Goal: Check status: Check status

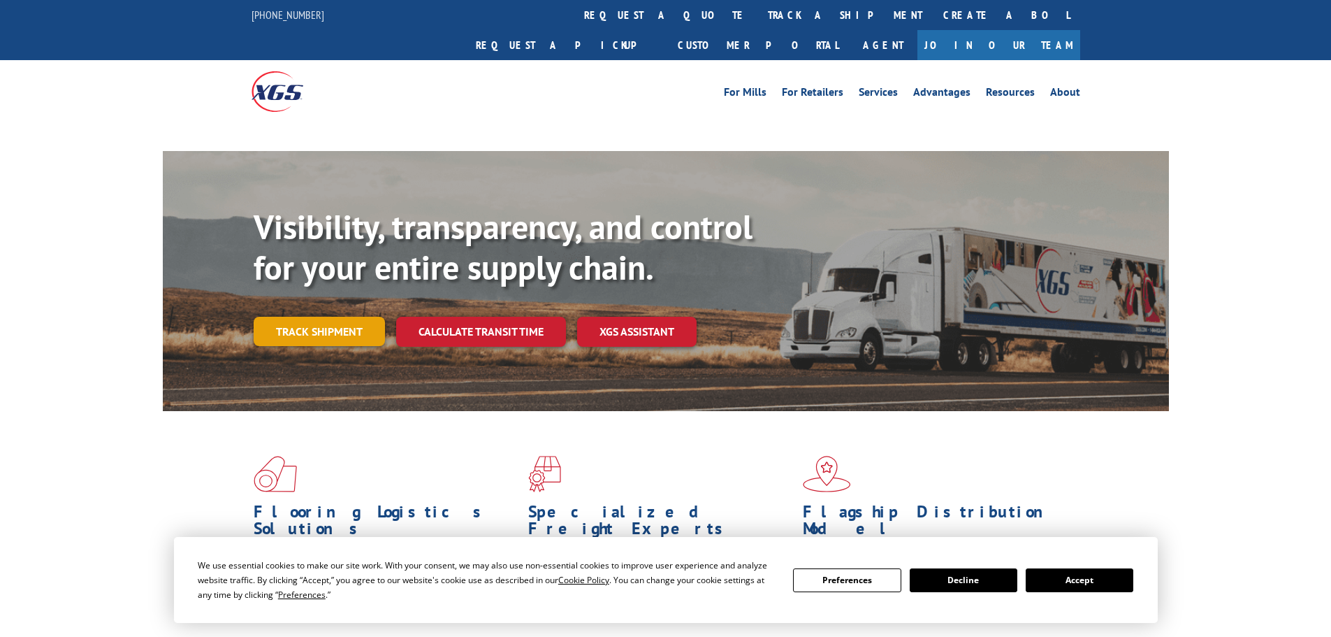
click at [354, 317] on link "Track shipment" at bounding box center [319, 331] width 131 height 29
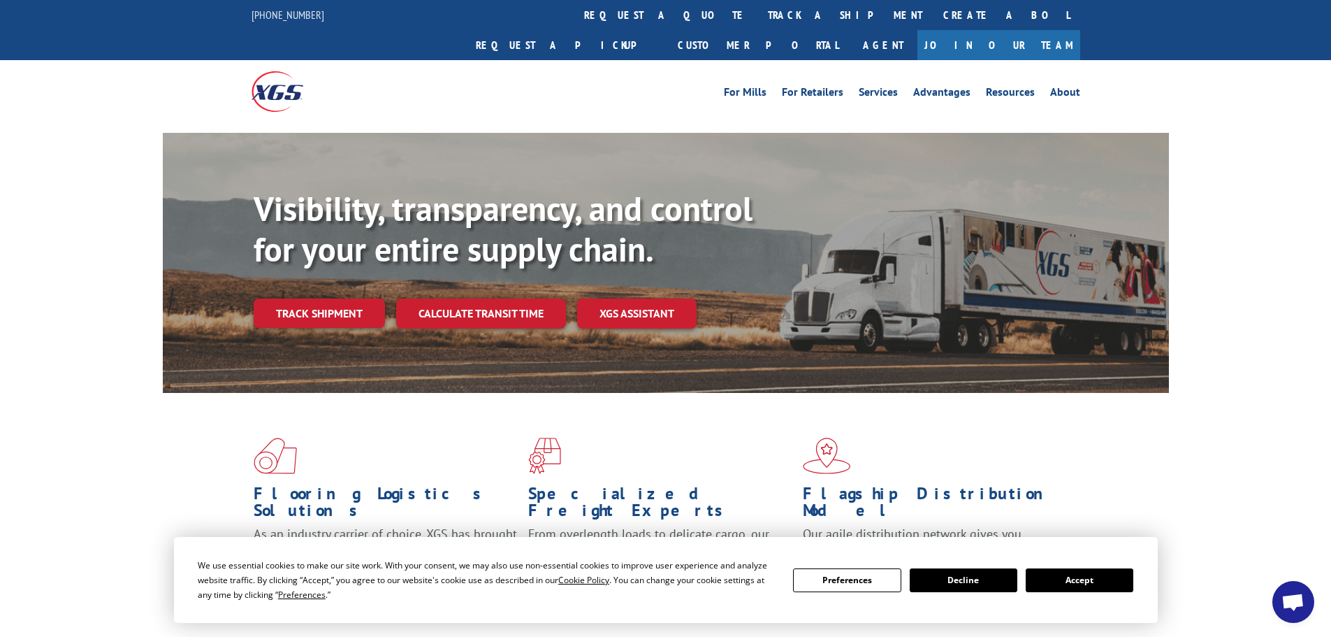
drag, startPoint x: 1105, startPoint y: 591, endPoint x: 1100, endPoint y: 586, distance: 7.4
click at [1104, 591] on button "Accept" at bounding box center [1080, 580] width 108 height 24
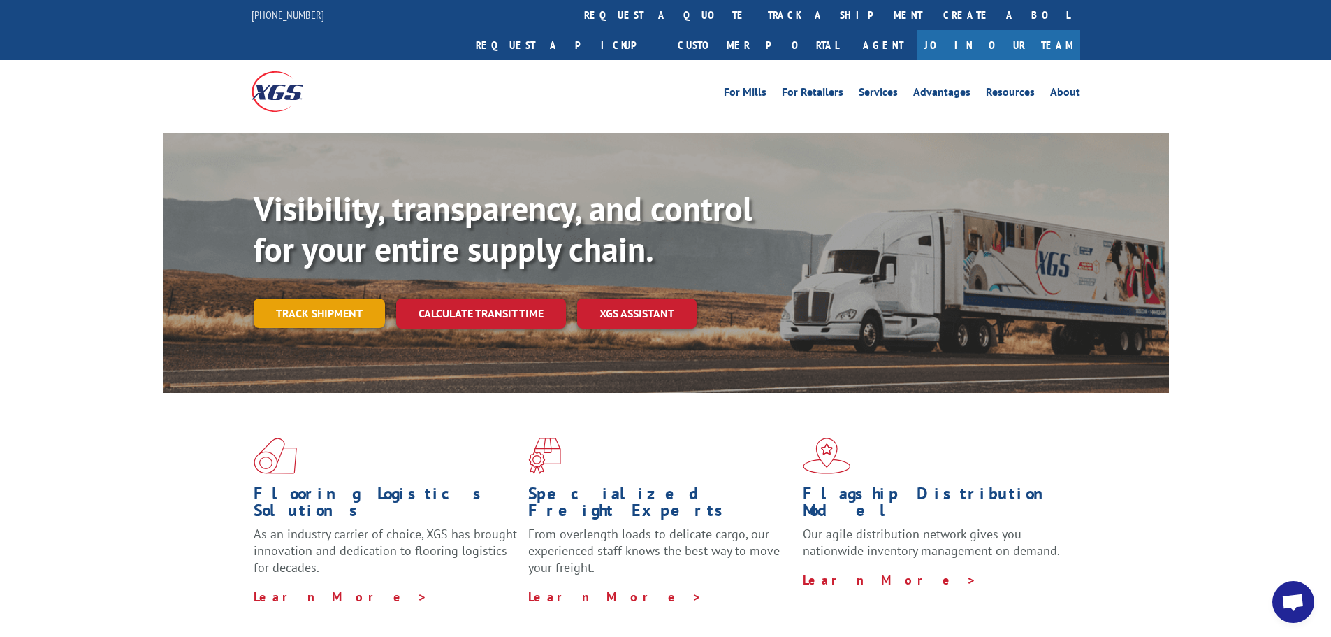
click at [373, 298] on link "Track shipment" at bounding box center [319, 312] width 131 height 29
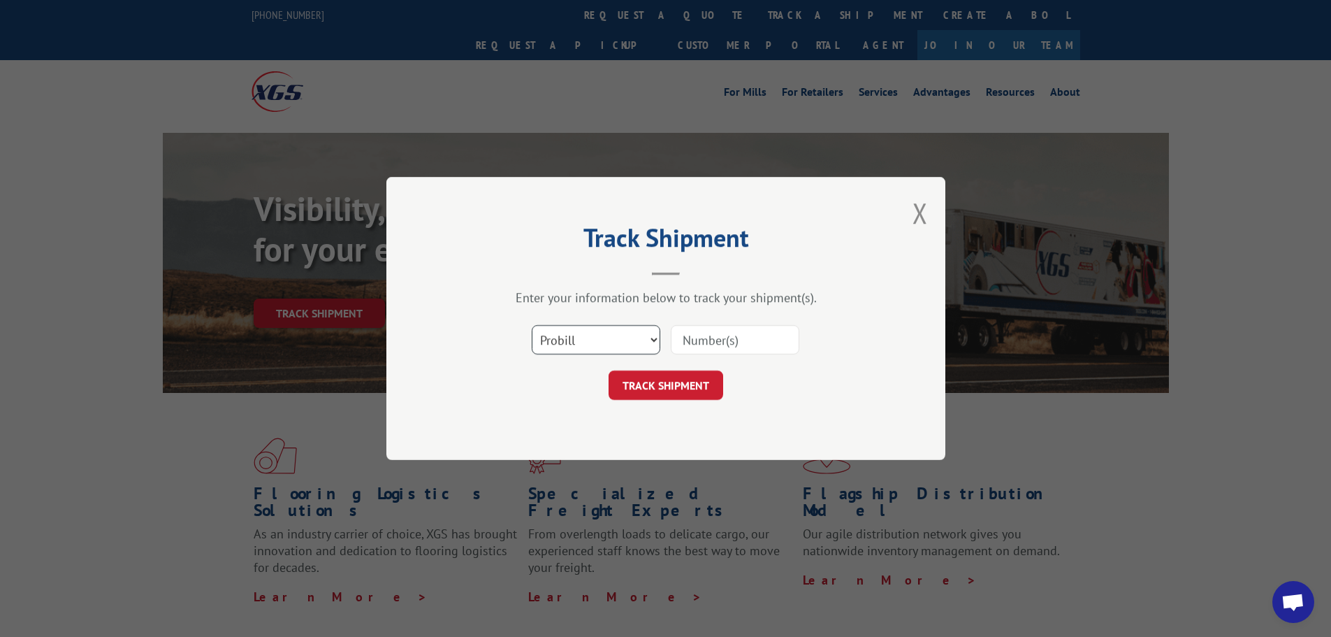
click at [635, 331] on select "Select category... Probill BOL PO" at bounding box center [596, 339] width 129 height 29
select select "po"
click at [532, 325] on select "Select category... Probill BOL PO" at bounding box center [596, 339] width 129 height 29
click at [708, 342] on input at bounding box center [735, 339] width 129 height 29
paste input "16512601"
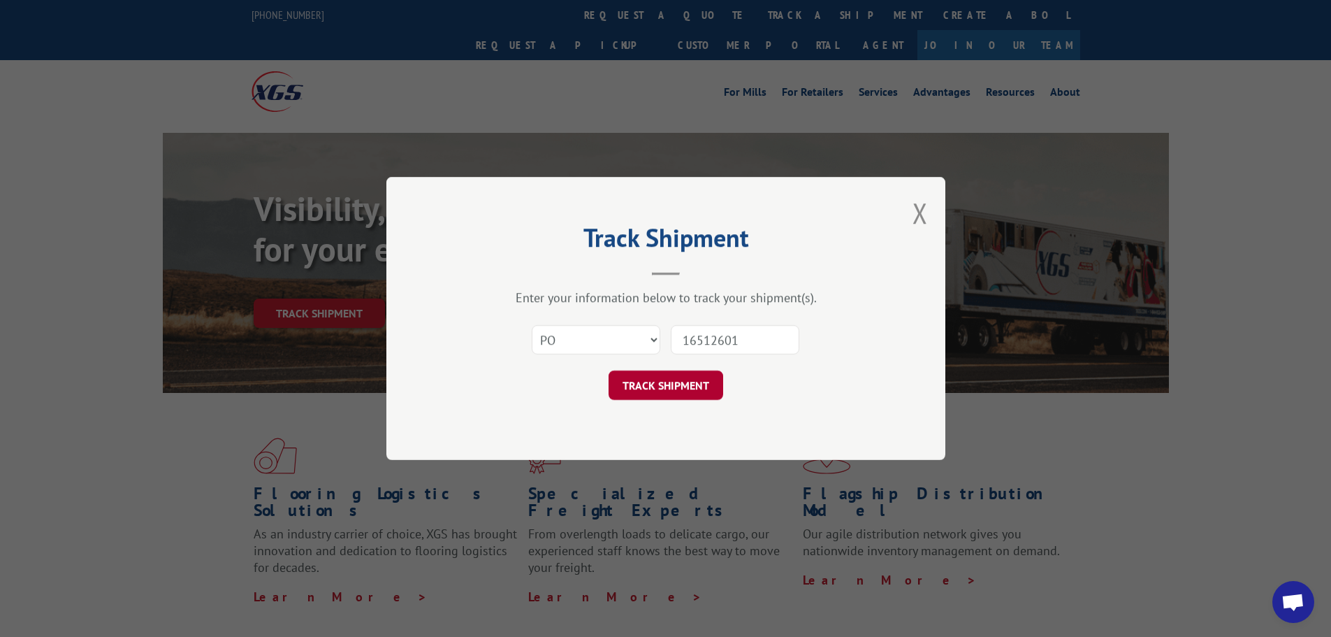
type input "16512601"
click at [679, 384] on button "TRACK SHIPMENT" at bounding box center [666, 384] width 115 height 29
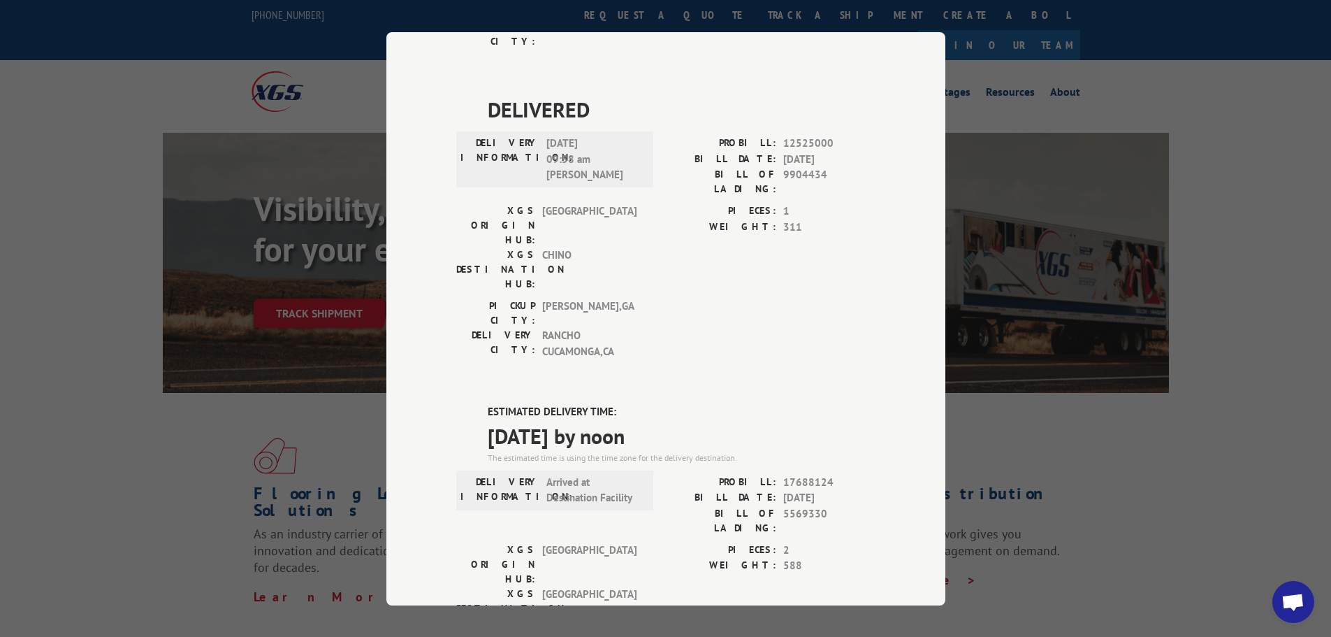
scroll to position [419, 0]
